Goal: Check status: Check status

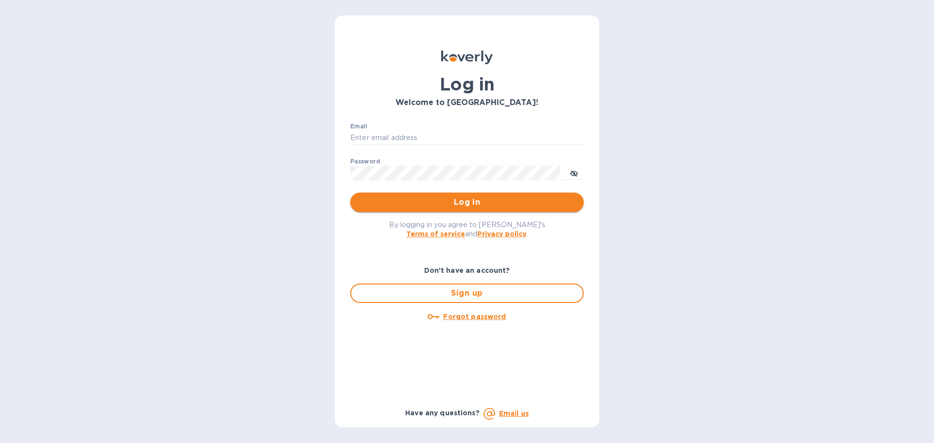
type input "[EMAIL_ADDRESS][DOMAIN_NAME]"
click at [386, 204] on span "Log in" at bounding box center [467, 202] width 218 height 12
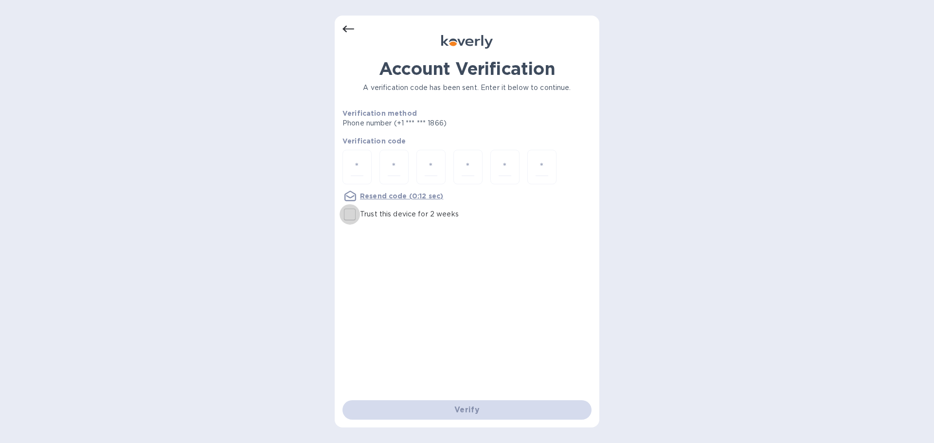
click at [352, 212] on input "Trust this device for 2 weeks" at bounding box center [349, 214] width 20 height 20
checkbox input "true"
click at [360, 172] on input "number" at bounding box center [357, 167] width 13 height 18
type input "1"
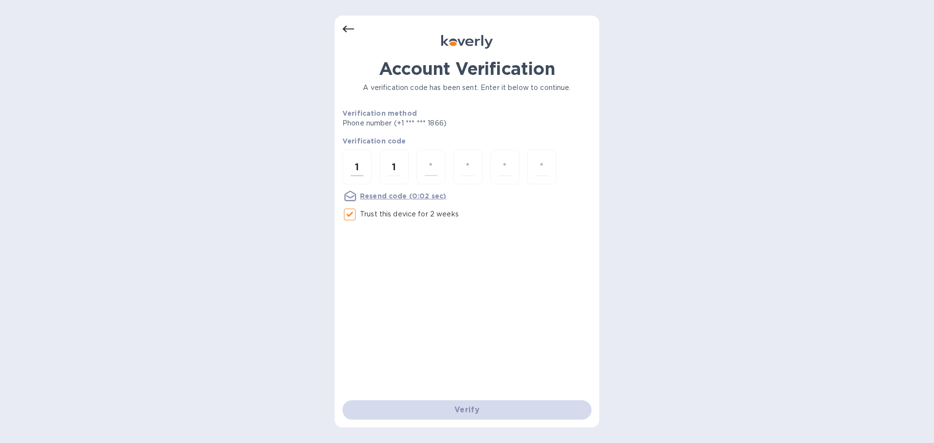
type input "6"
type input "0"
type input "2"
type input "7"
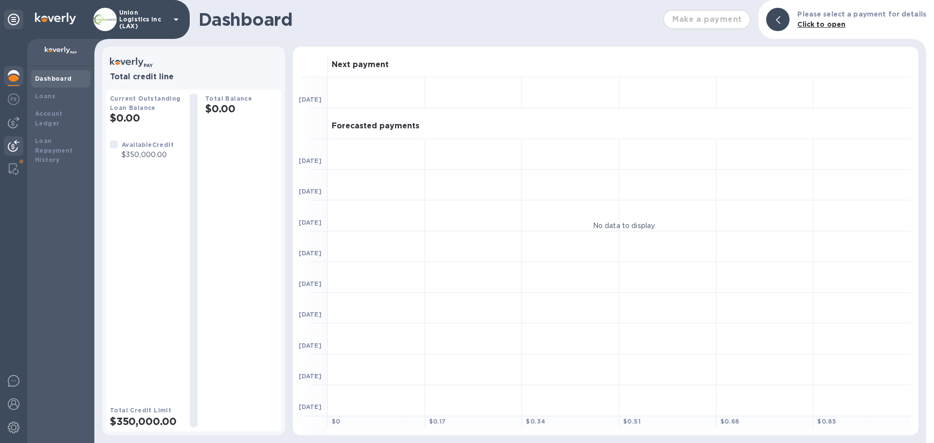
click at [18, 144] on img at bounding box center [14, 146] width 12 height 12
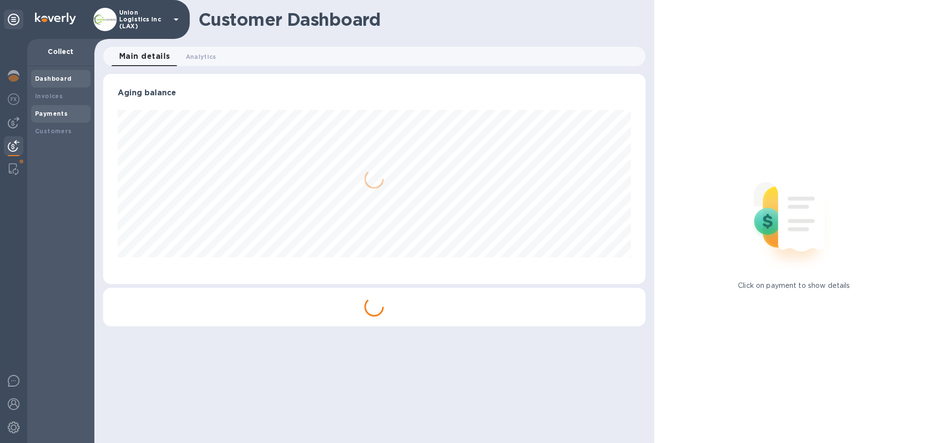
scroll to position [210, 542]
click at [51, 117] on div "Payments" at bounding box center [61, 114] width 52 height 10
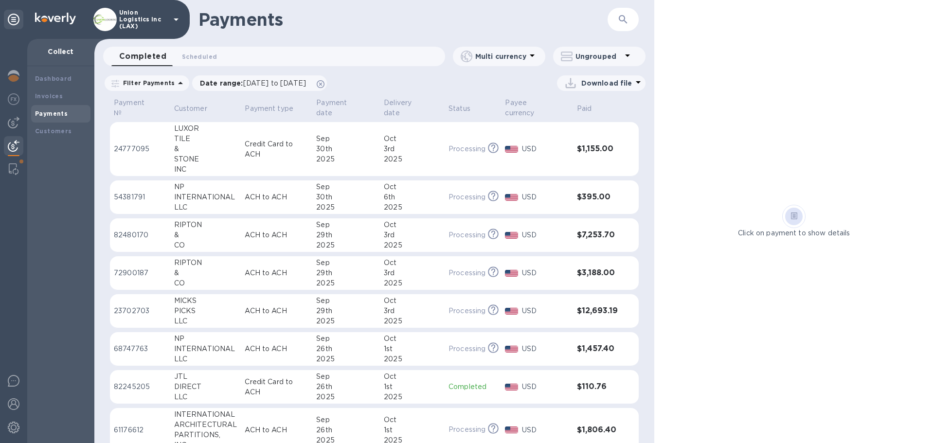
click at [271, 160] on td "Credit Card to ACH" at bounding box center [276, 149] width 71 height 54
